Goal: Transaction & Acquisition: Purchase product/service

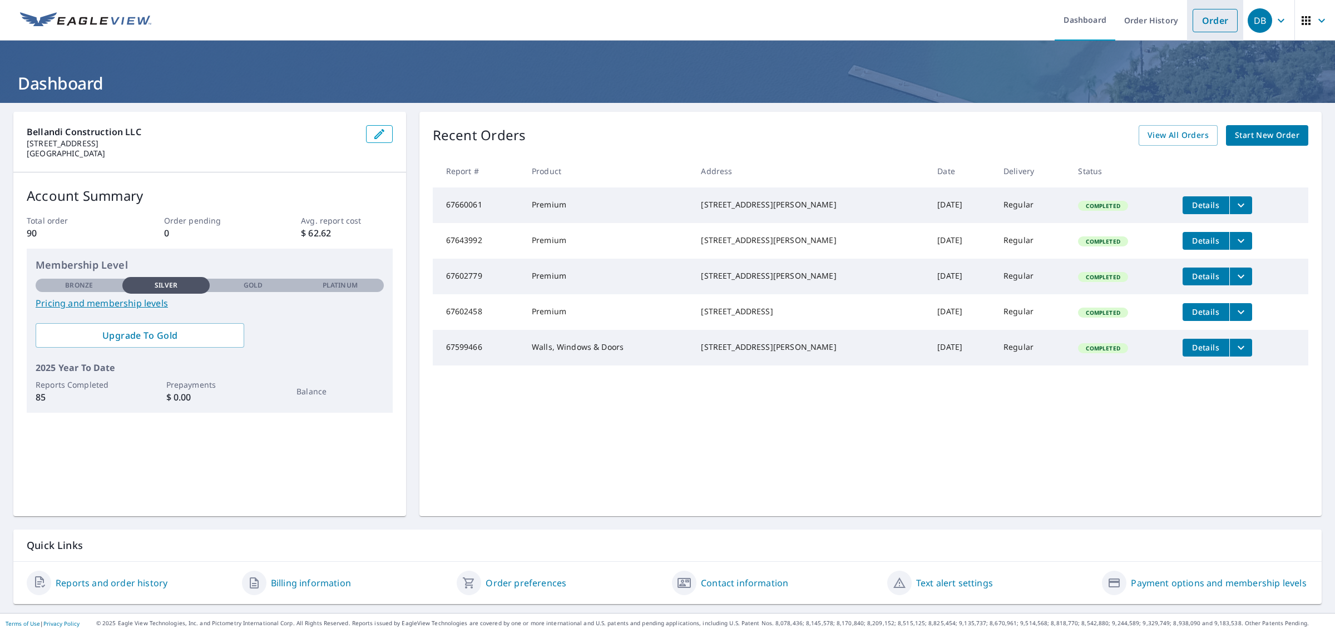
click at [1214, 23] on link "Order" at bounding box center [1215, 20] width 45 height 23
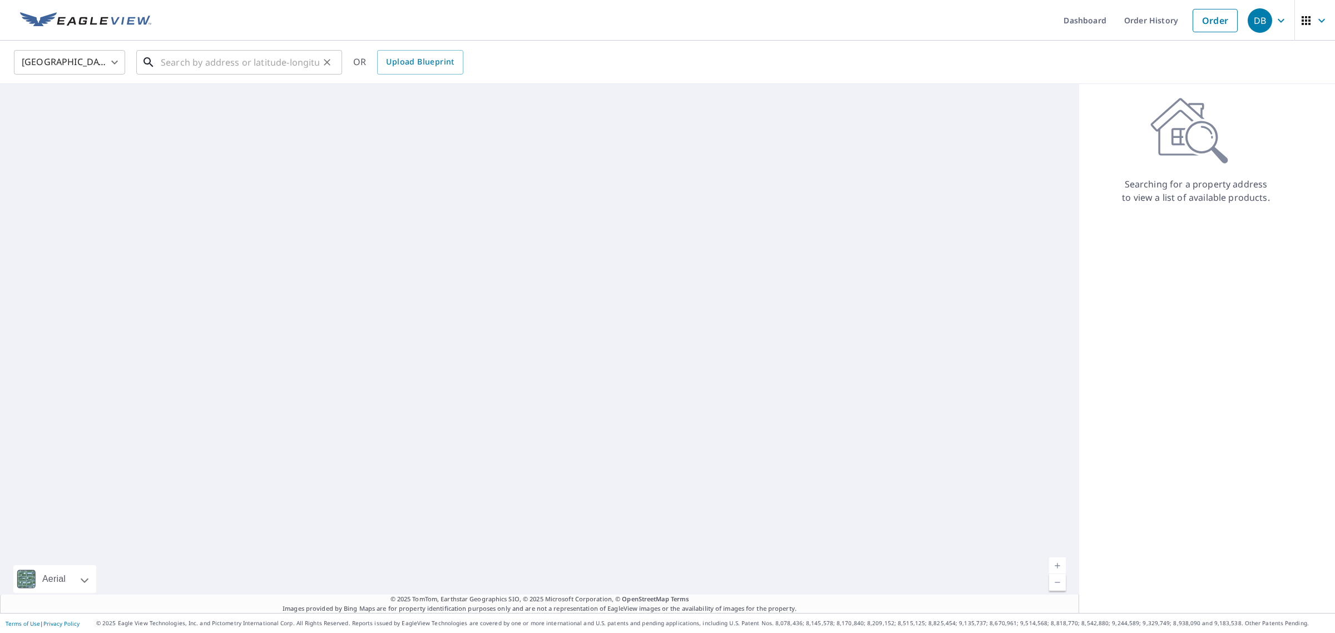
click at [223, 65] on input "text" at bounding box center [240, 62] width 159 height 31
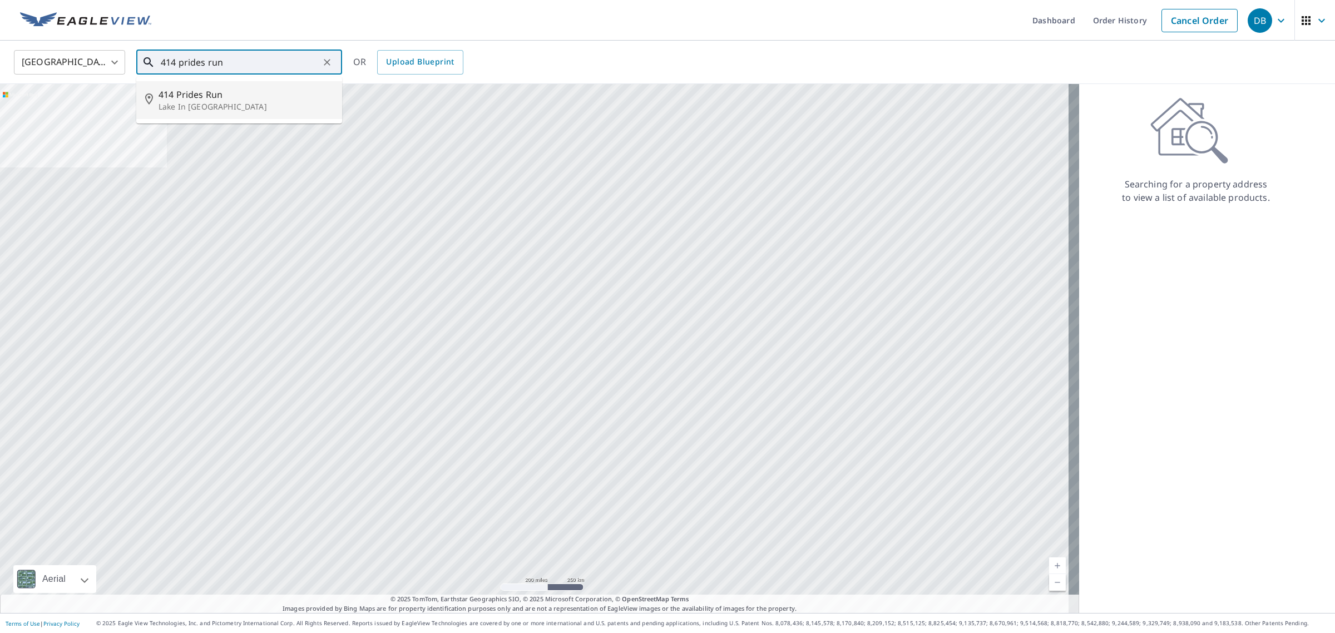
click at [221, 107] on p "Lake In [GEOGRAPHIC_DATA]" at bounding box center [246, 106] width 175 height 11
type input "[STREET_ADDRESS]"
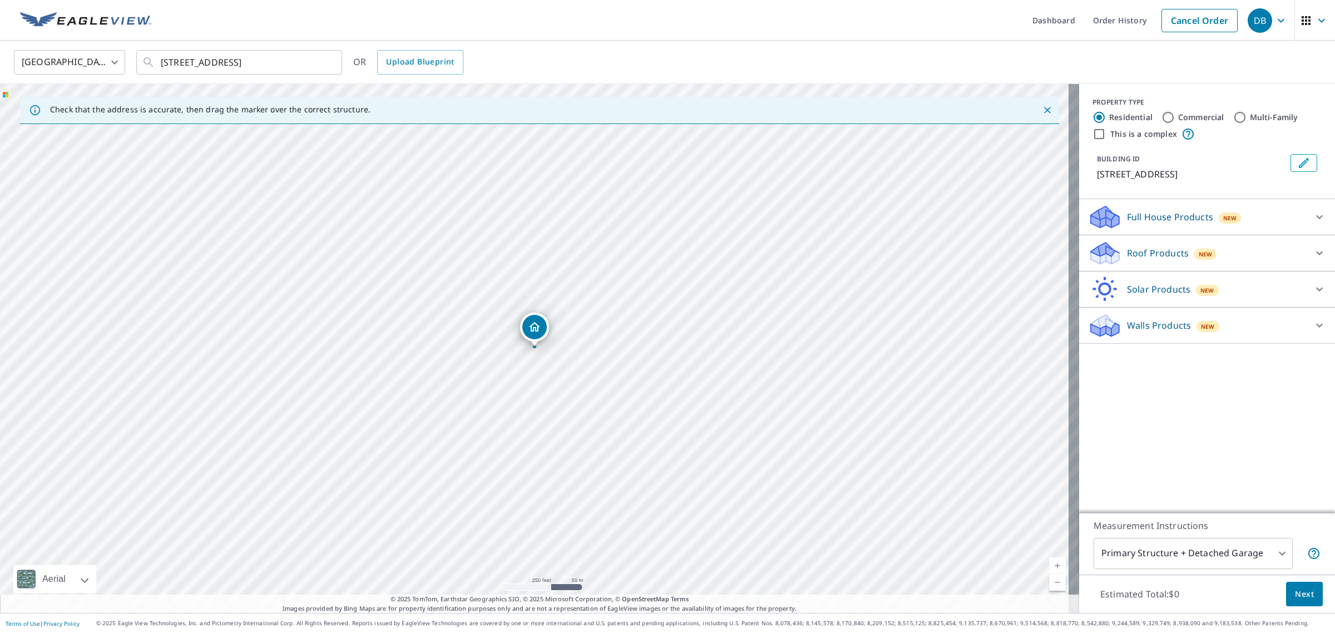
click at [1151, 329] on p "Walls Products" at bounding box center [1159, 325] width 64 height 13
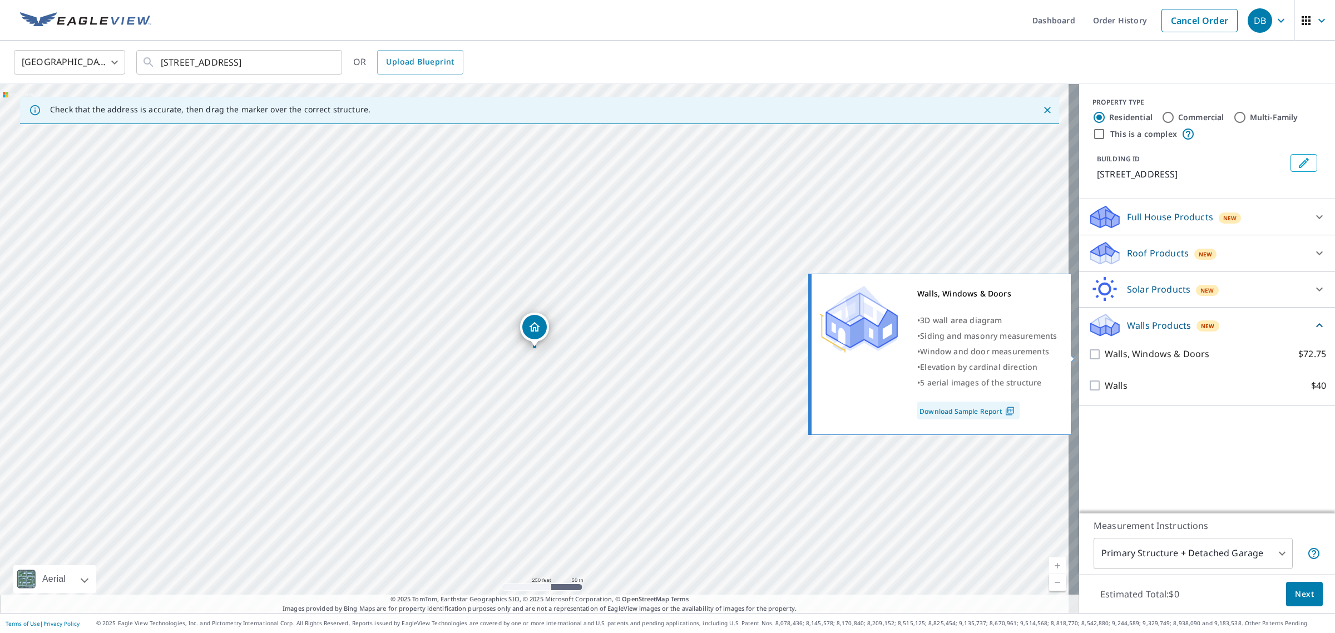
click at [1088, 352] on input "Walls, Windows & Doors $72.75" at bounding box center [1096, 354] width 17 height 13
checkbox input "true"
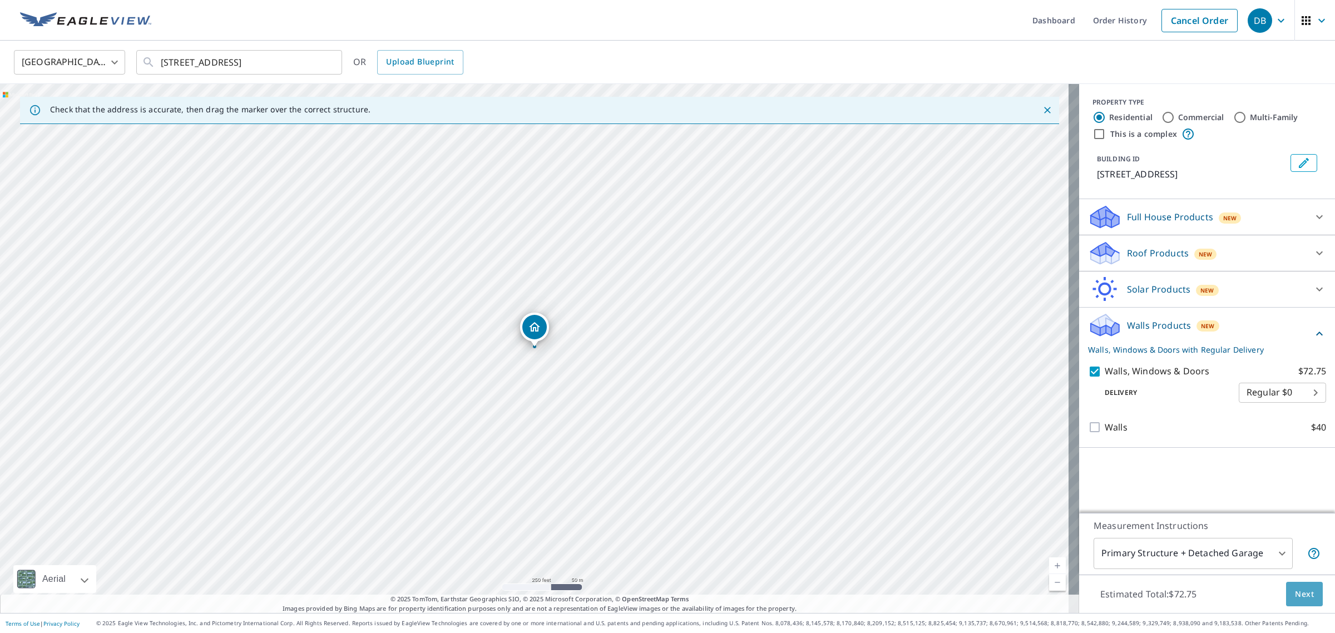
click at [1295, 597] on span "Next" at bounding box center [1304, 595] width 19 height 14
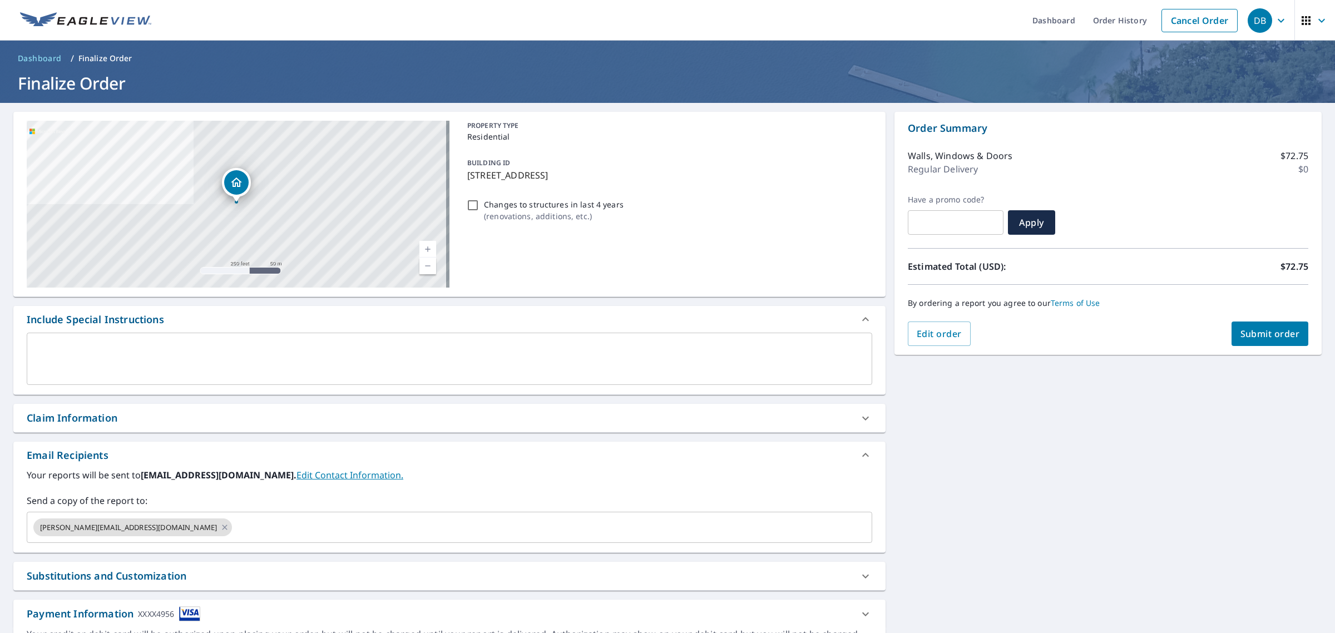
scroll to position [59, 0]
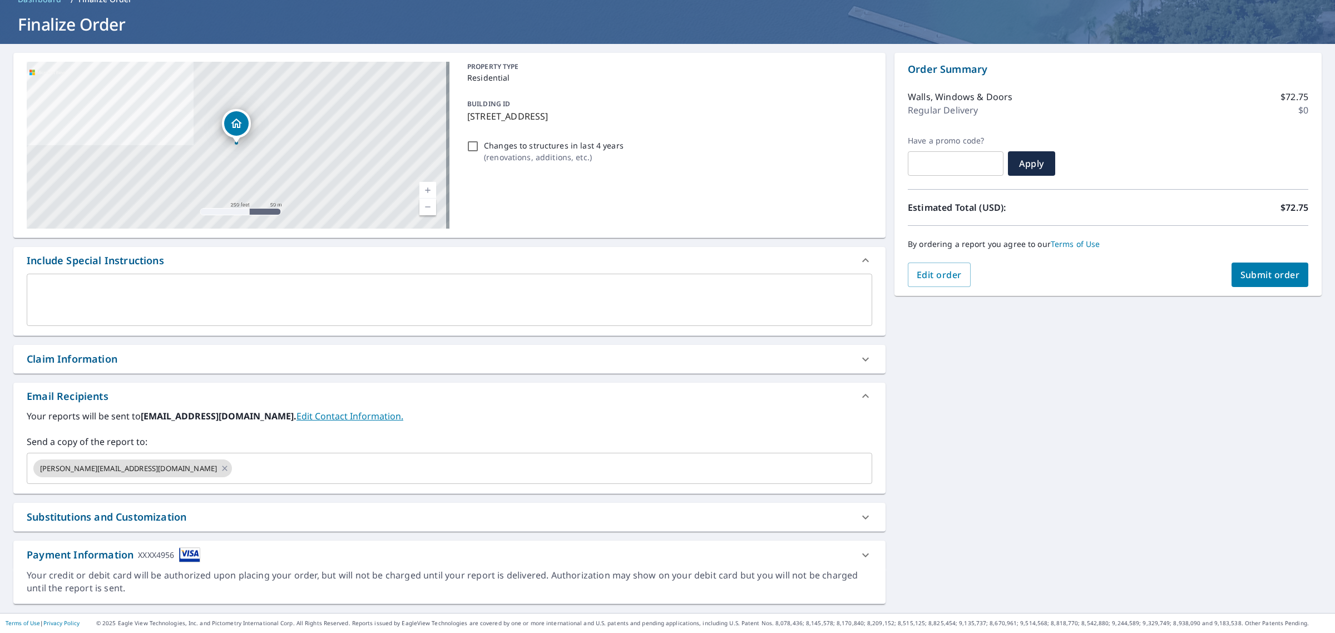
click at [1264, 277] on span "Submit order" at bounding box center [1271, 275] width 60 height 12
checkbox input "true"
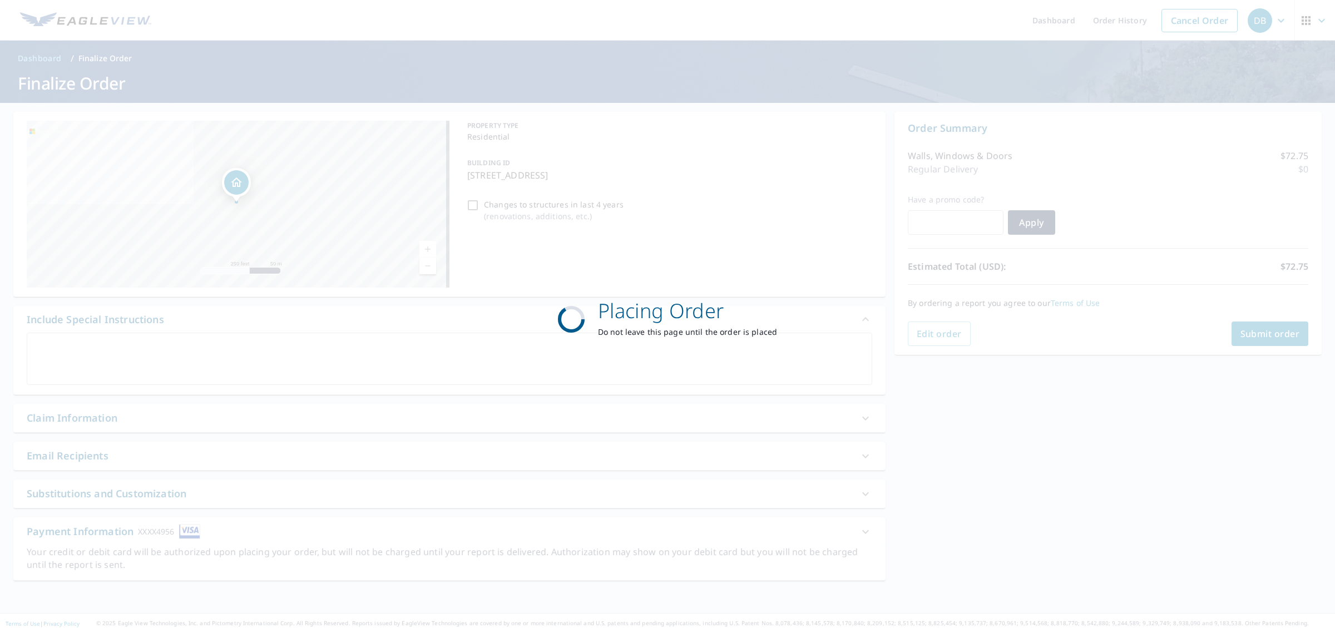
scroll to position [0, 0]
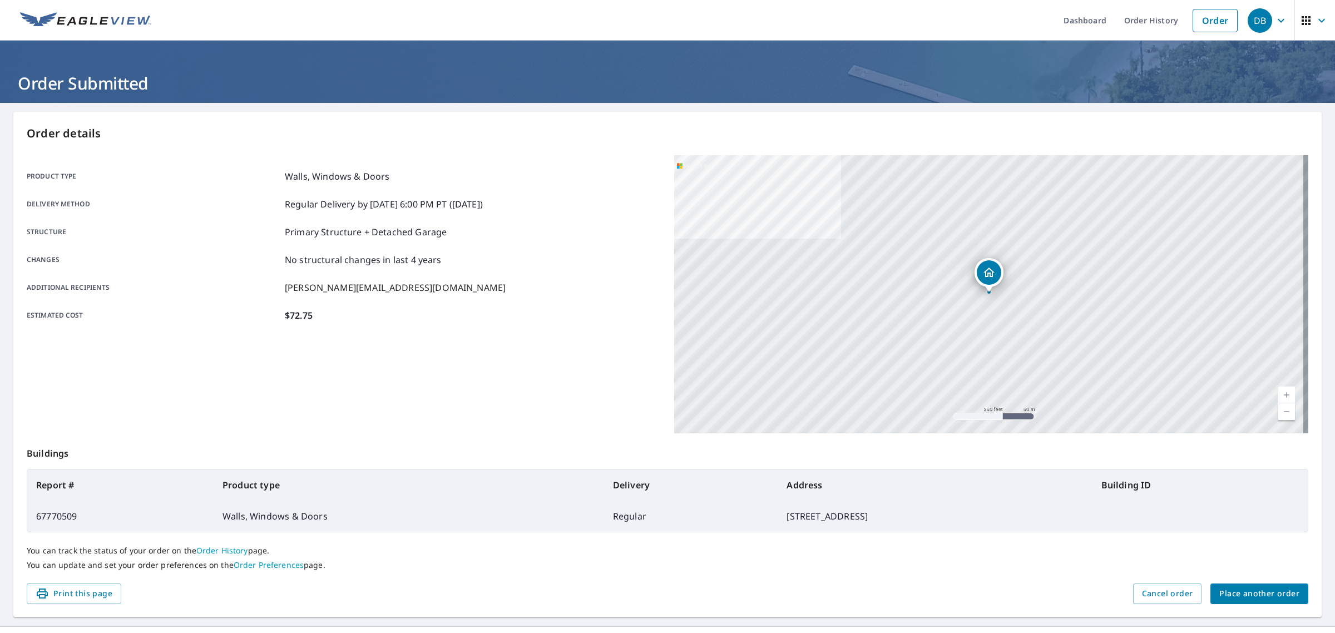
drag, startPoint x: 633, startPoint y: 521, endPoint x: 821, endPoint y: 526, distance: 188.7
click at [821, 526] on td "[STREET_ADDRESS]" at bounding box center [935, 516] width 314 height 31
copy td "[STREET_ADDRESS]"
